Goal: Navigation & Orientation: Find specific page/section

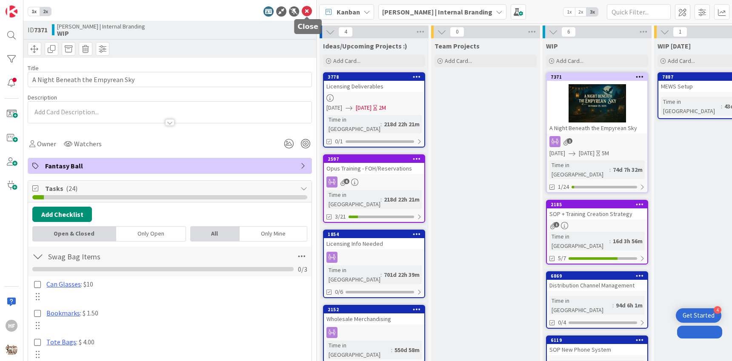
click at [305, 7] on icon at bounding box center [307, 11] width 10 height 10
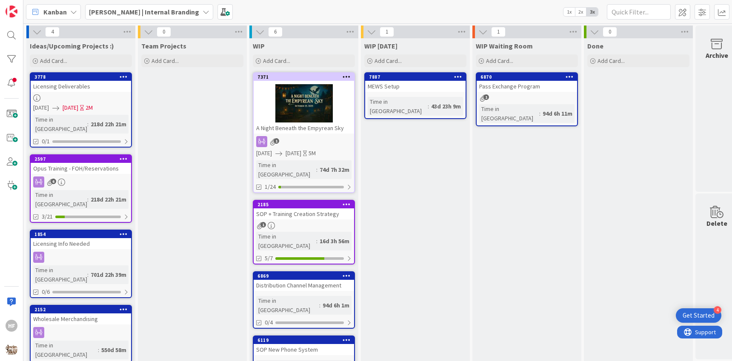
click at [134, 19] on div "[PERSON_NAME] | Internal Branding 1x 2x 3x" at bounding box center [377, 11] width 709 height 23
click at [130, 14] on b "[PERSON_NAME] | Internal Branding" at bounding box center [144, 12] width 110 height 9
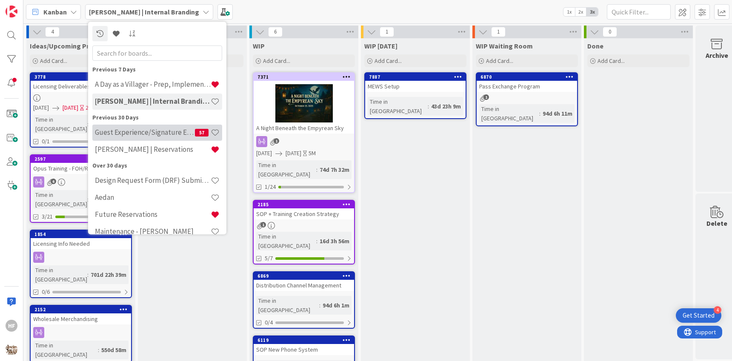
click at [166, 129] on h4 "Guest Experience/Signature Events" at bounding box center [145, 132] width 100 height 9
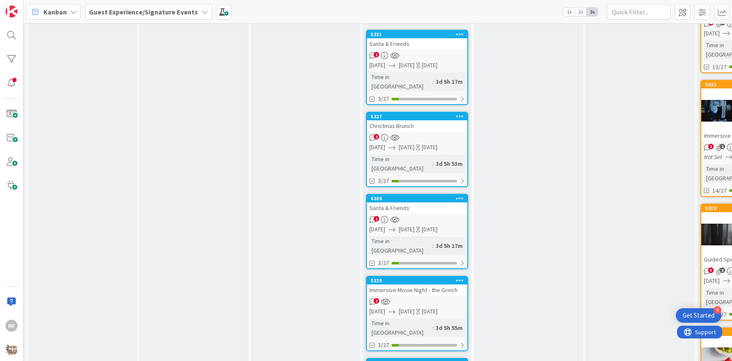
scroll to position [281, 110]
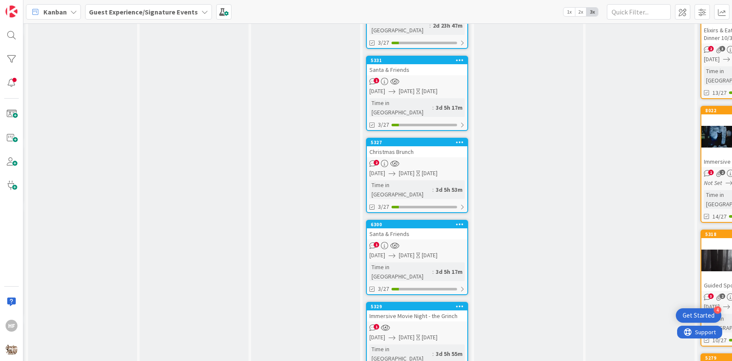
click at [450, 78] on div "1" at bounding box center [417, 81] width 100 height 7
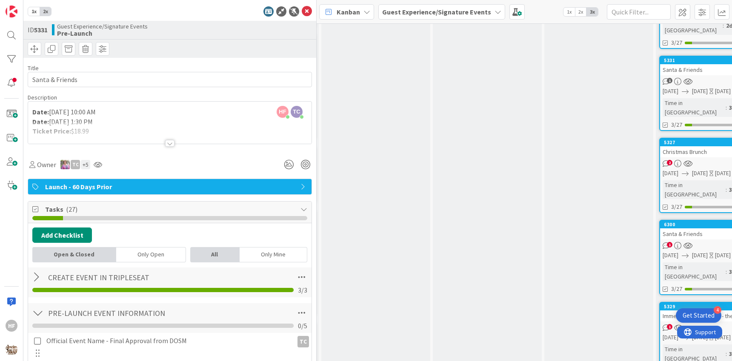
click at [169, 140] on div at bounding box center [169, 143] width 9 height 7
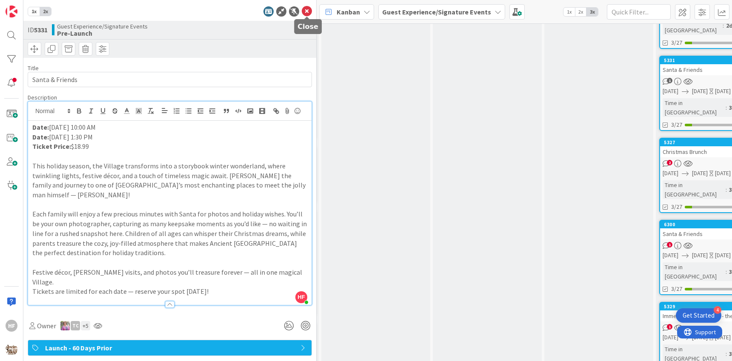
click at [310, 14] on icon at bounding box center [307, 11] width 10 height 10
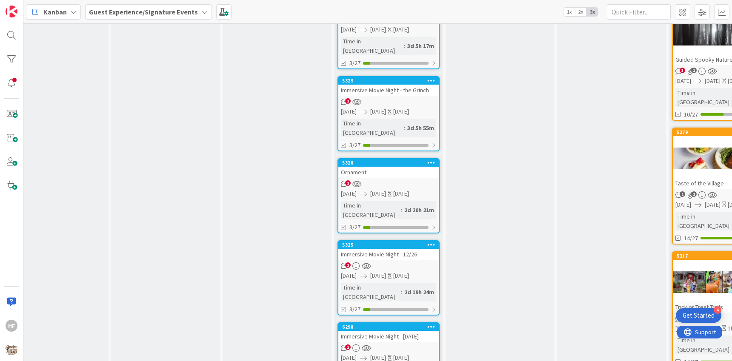
scroll to position [519, 138]
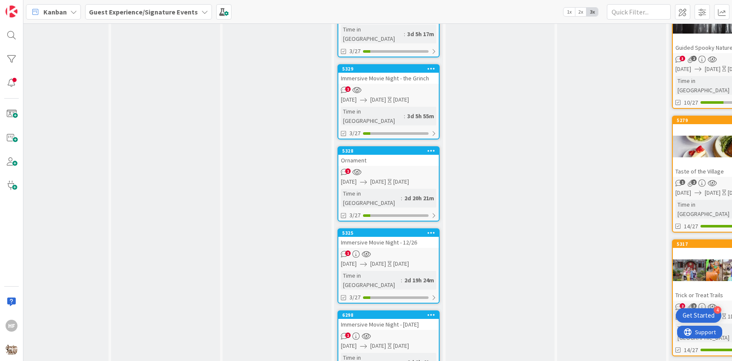
click at [422, 229] on link "5325 Immersive Movie Night - 12/26 1 [DATE] [DATE] [DATE] Time in [GEOGRAPHIC_D…" at bounding box center [389, 266] width 102 height 75
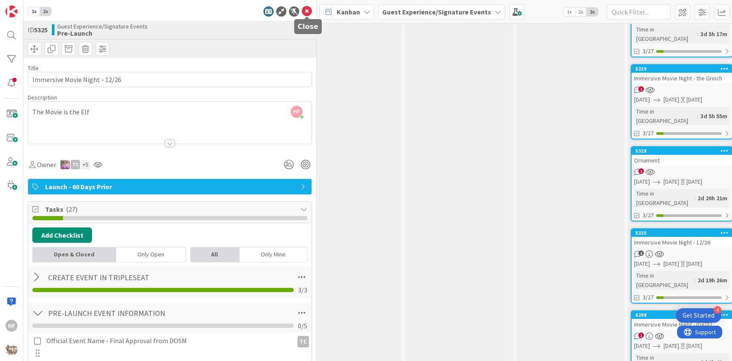
click at [308, 13] on icon at bounding box center [307, 11] width 10 height 10
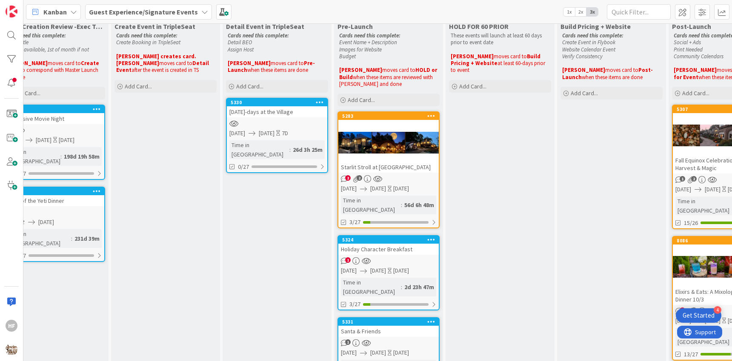
scroll to position [0, 138]
